Goal: Find specific page/section: Find specific page/section

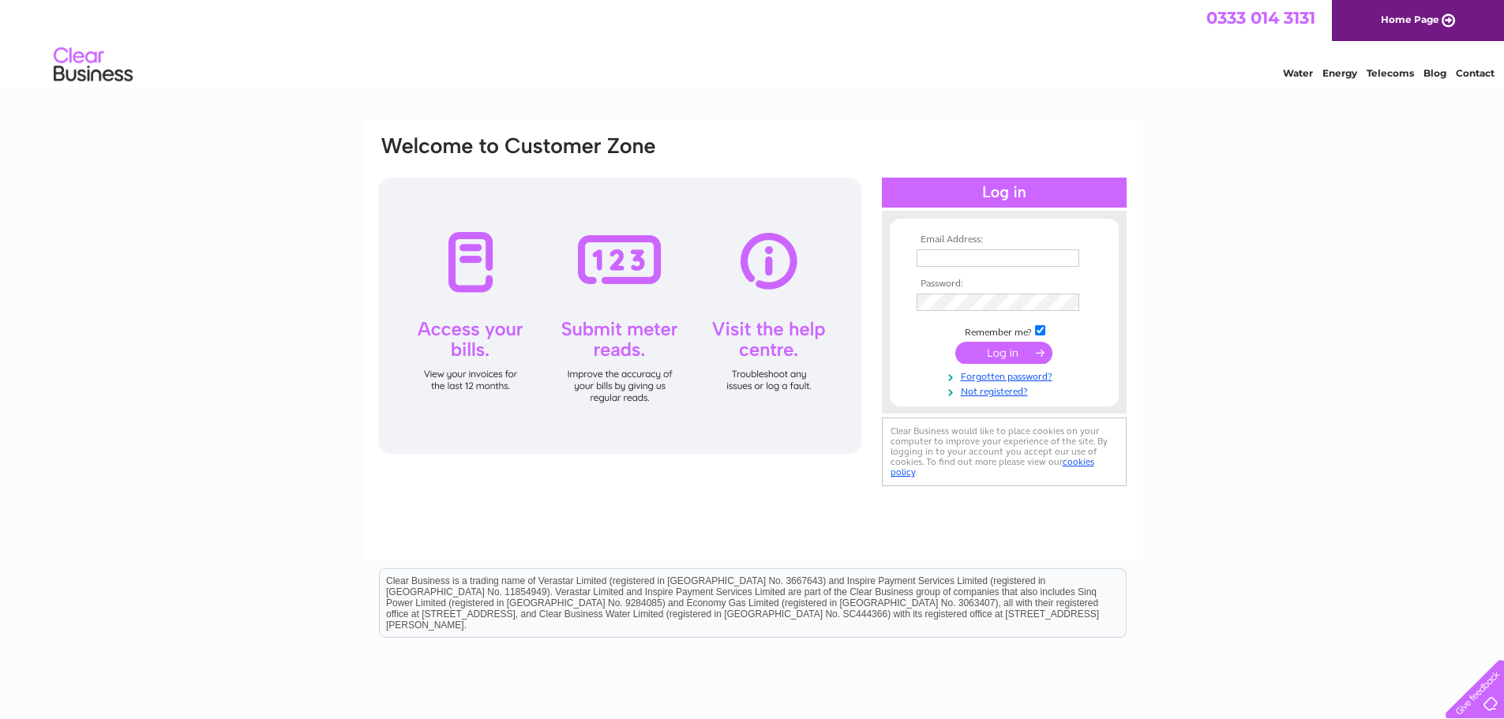
type input "info@mikehankeyandco.co.uk"
click at [993, 345] on input "submit" at bounding box center [1003, 353] width 97 height 22
click at [995, 355] on input "submit" at bounding box center [1003, 353] width 97 height 22
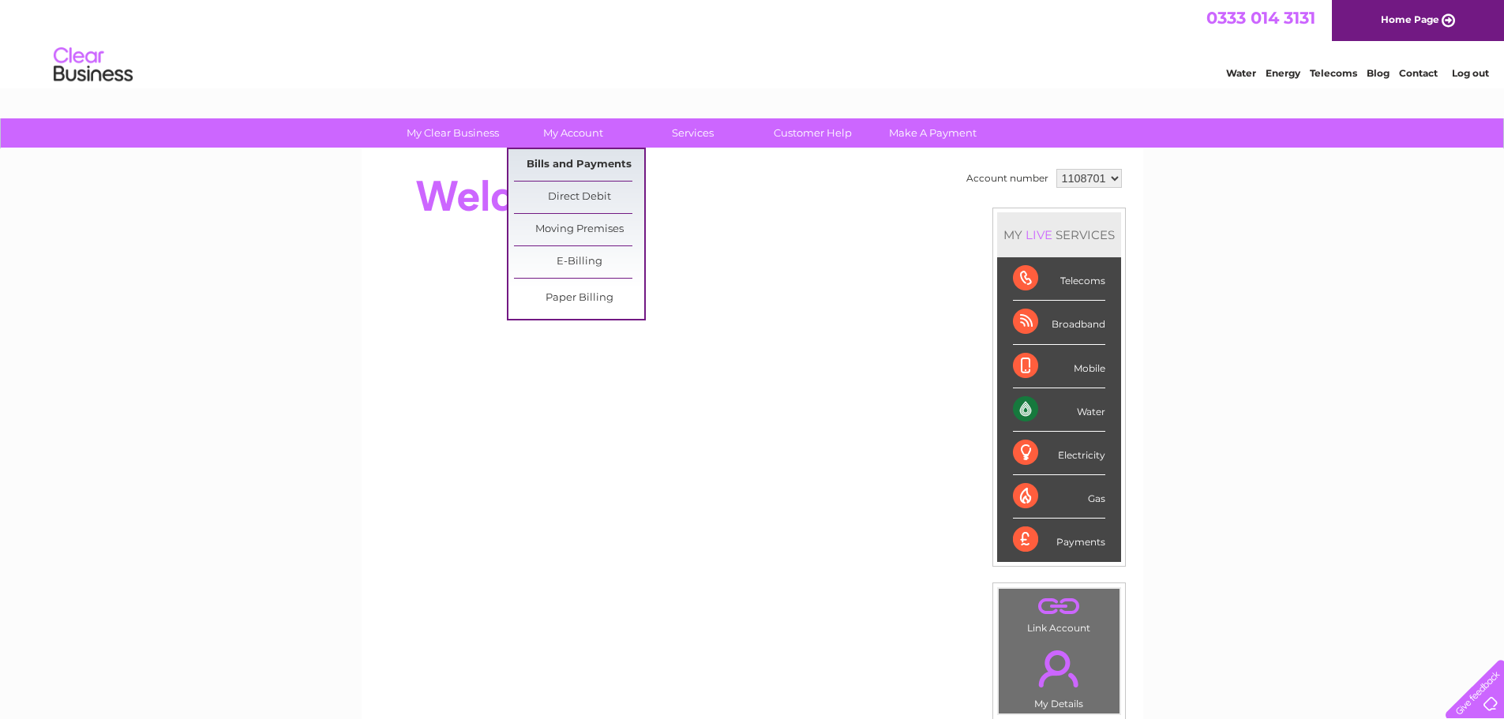
click at [571, 156] on link "Bills and Payments" at bounding box center [579, 165] width 130 height 32
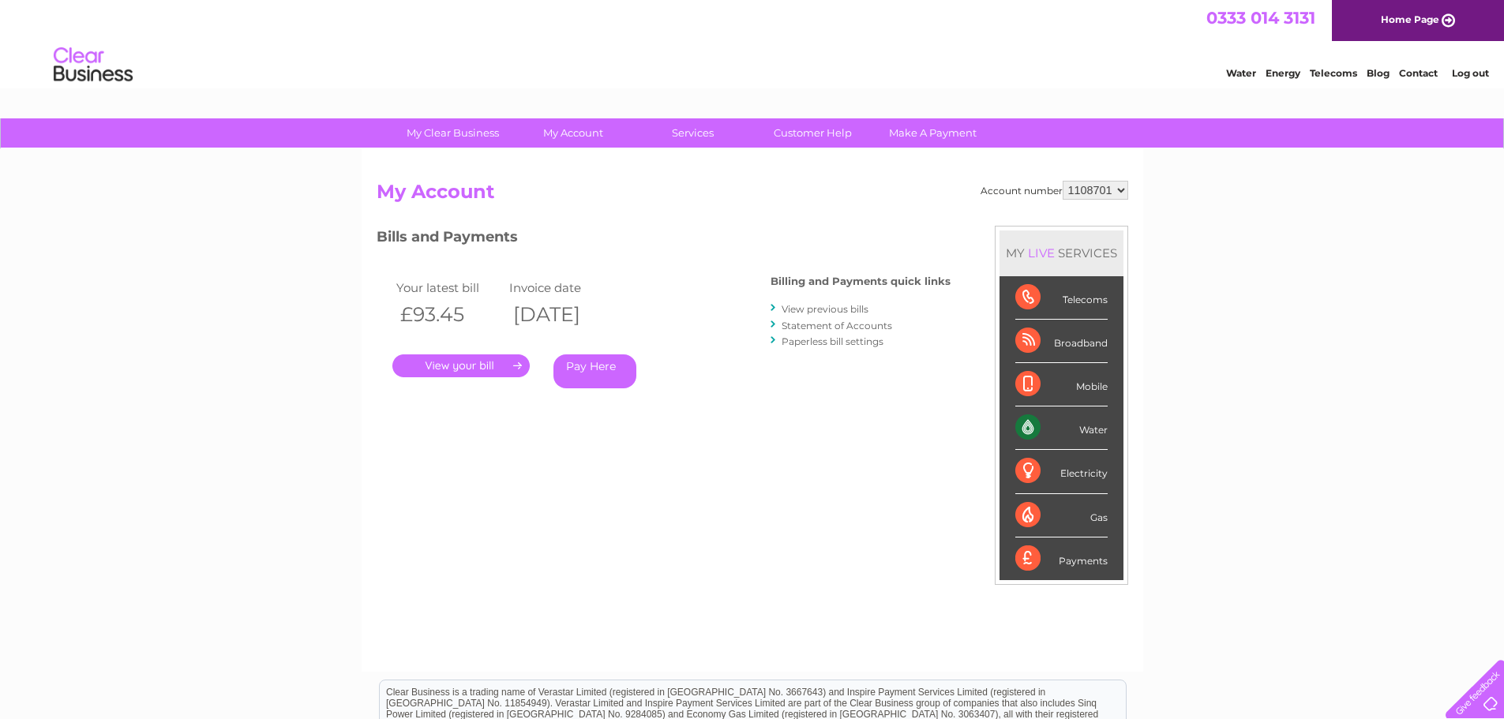
click at [467, 363] on link "." at bounding box center [460, 365] width 137 height 23
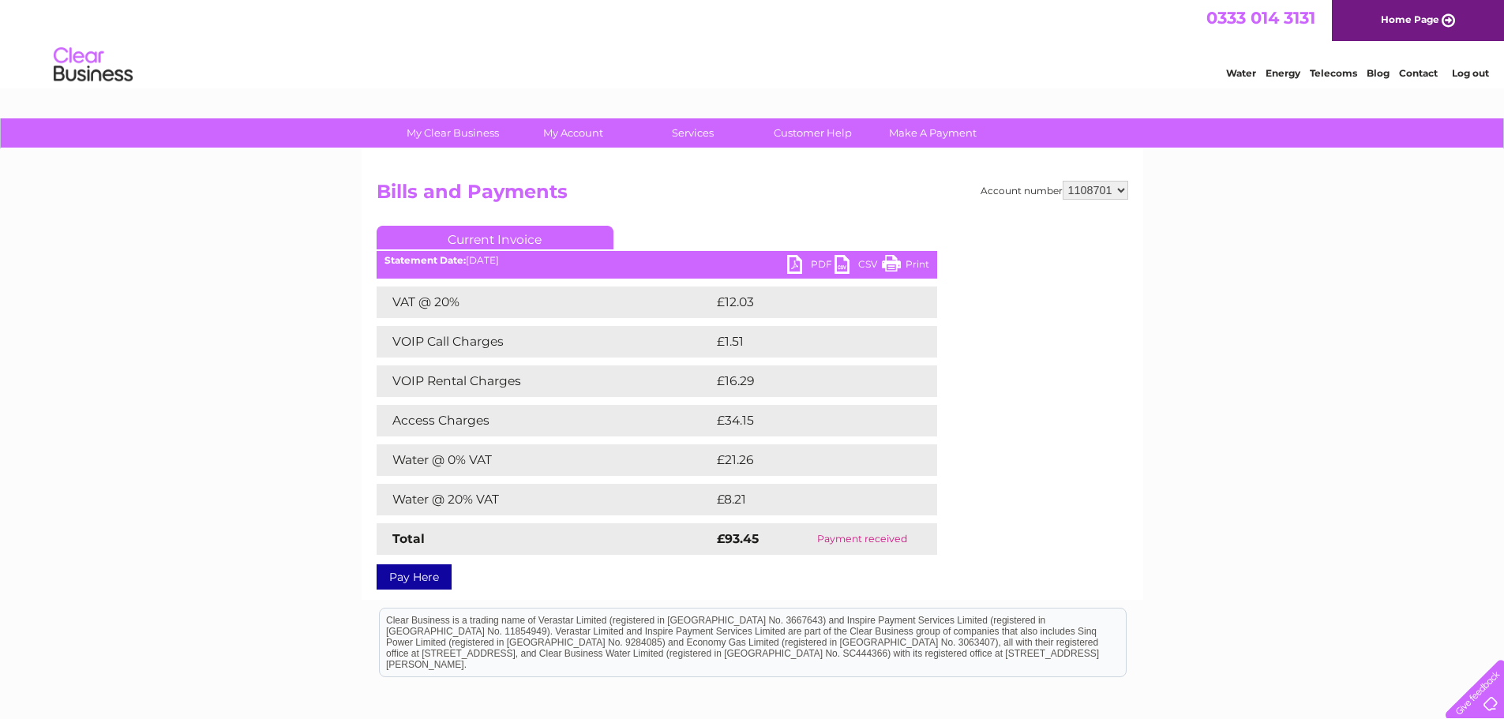
drag, startPoint x: 515, startPoint y: 388, endPoint x: 156, endPoint y: 345, distance: 361.7
click at [156, 345] on div "My Clear Business Login Details My Details My Preferences Link Account My Accou…" at bounding box center [752, 494] width 1504 height 752
